Goal: Navigation & Orientation: Find specific page/section

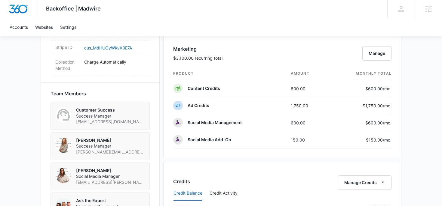
scroll to position [386, 0]
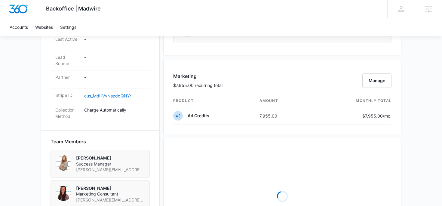
scroll to position [326, 0]
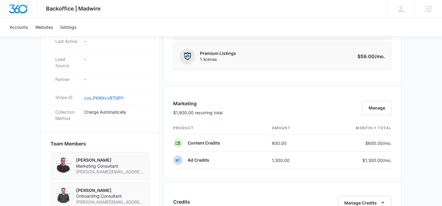
scroll to position [361, 0]
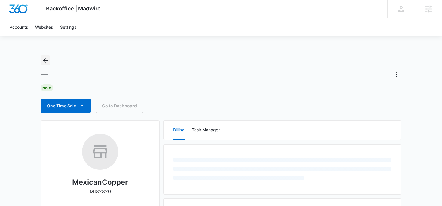
click at [44, 59] on icon "Back" at bounding box center [45, 60] width 7 height 7
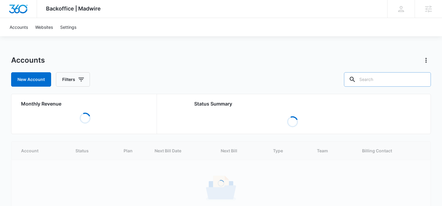
click at [378, 79] on input "text" at bounding box center [387, 79] width 87 height 14
type input "thakur law firm"
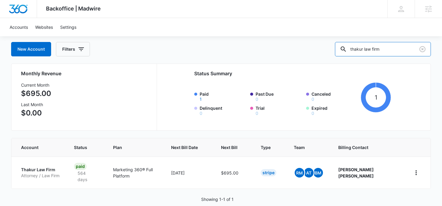
scroll to position [35, 0]
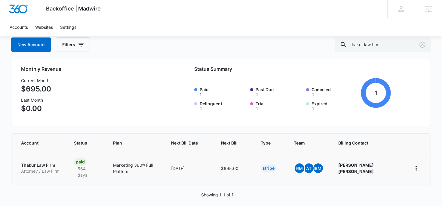
click at [47, 163] on p "Thakur Law Firm" at bounding box center [40, 166] width 38 height 6
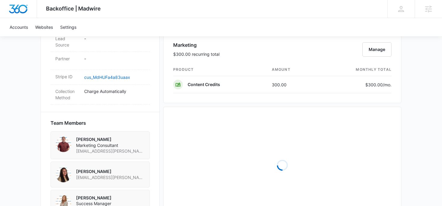
scroll to position [358, 0]
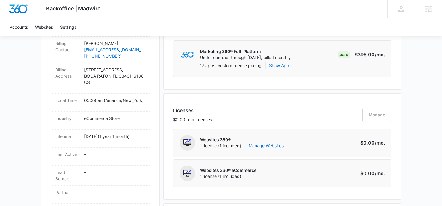
scroll to position [187, 0]
